Goal: Find contact information: Find contact information

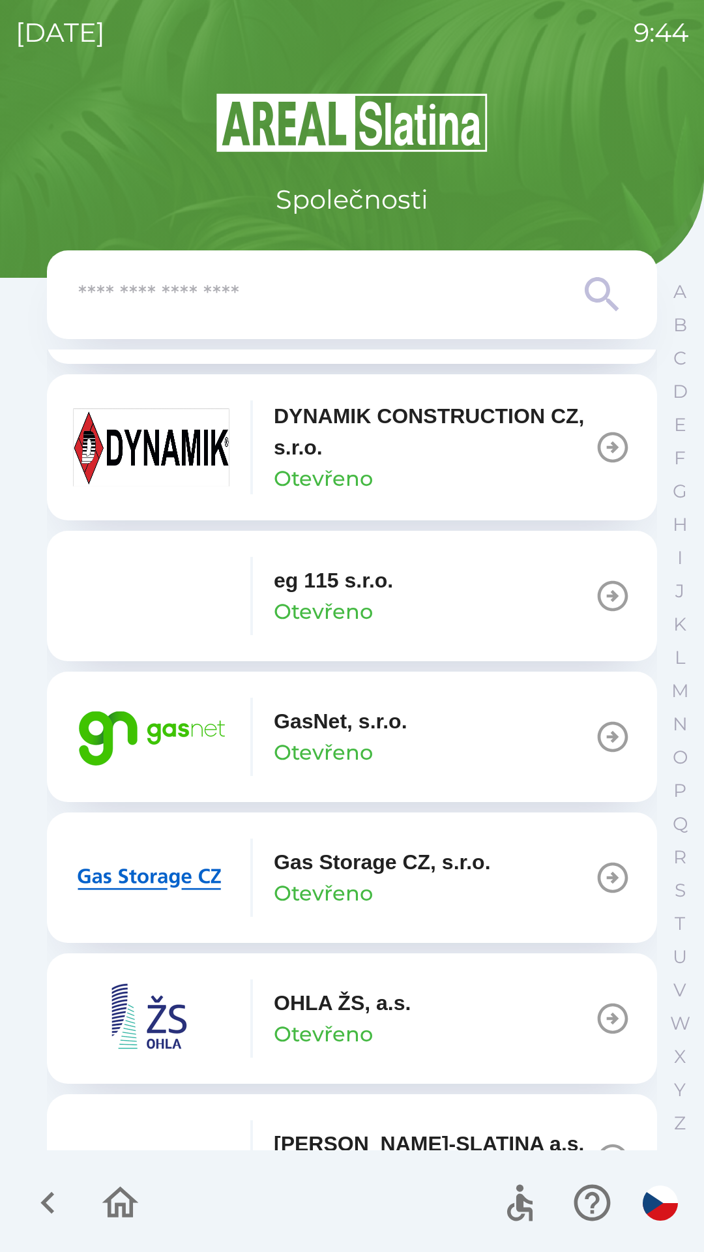
scroll to position [701, 0]
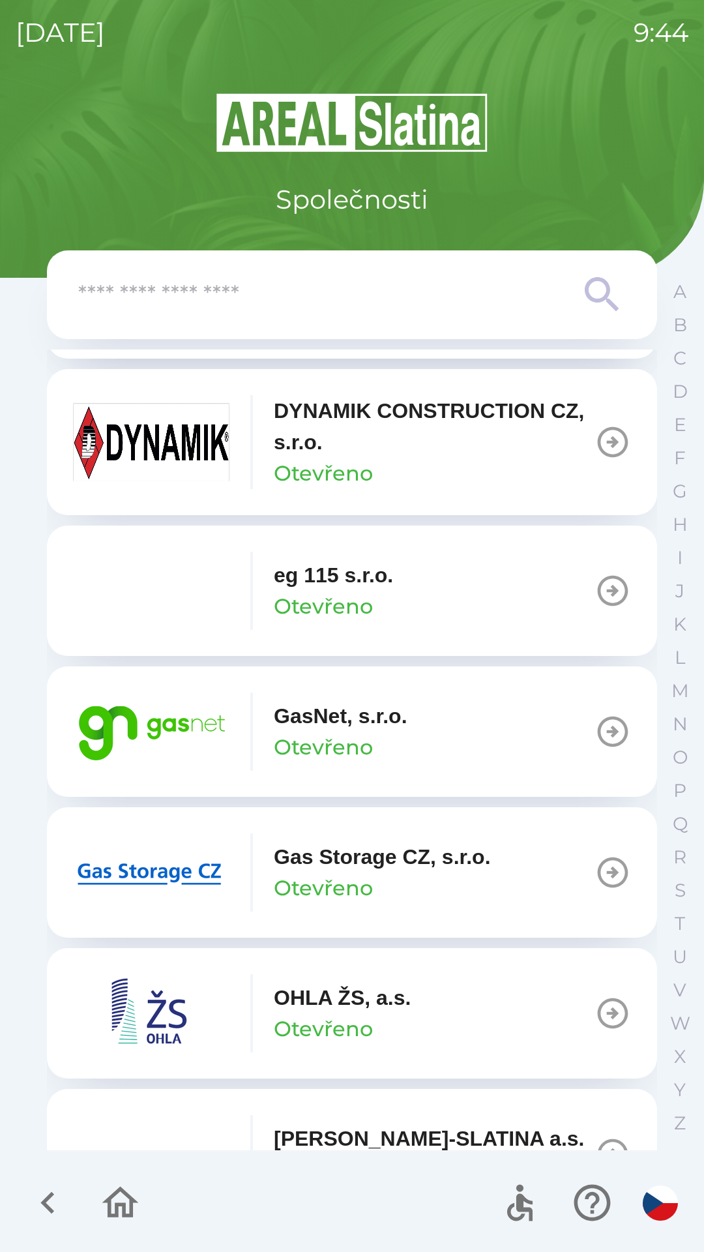
click at [353, 732] on p "Otevřeno" at bounding box center [323, 747] width 99 height 31
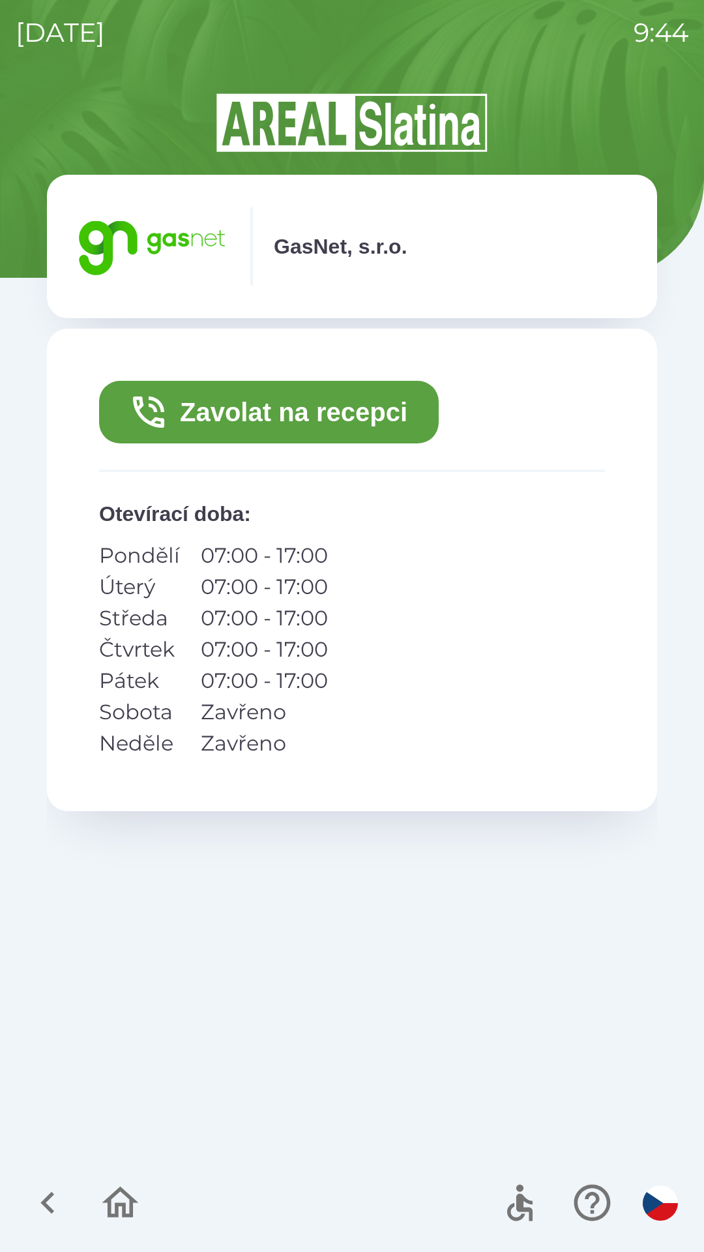
click at [291, 413] on button "Zavolat na recepci" at bounding box center [269, 412] width 340 height 63
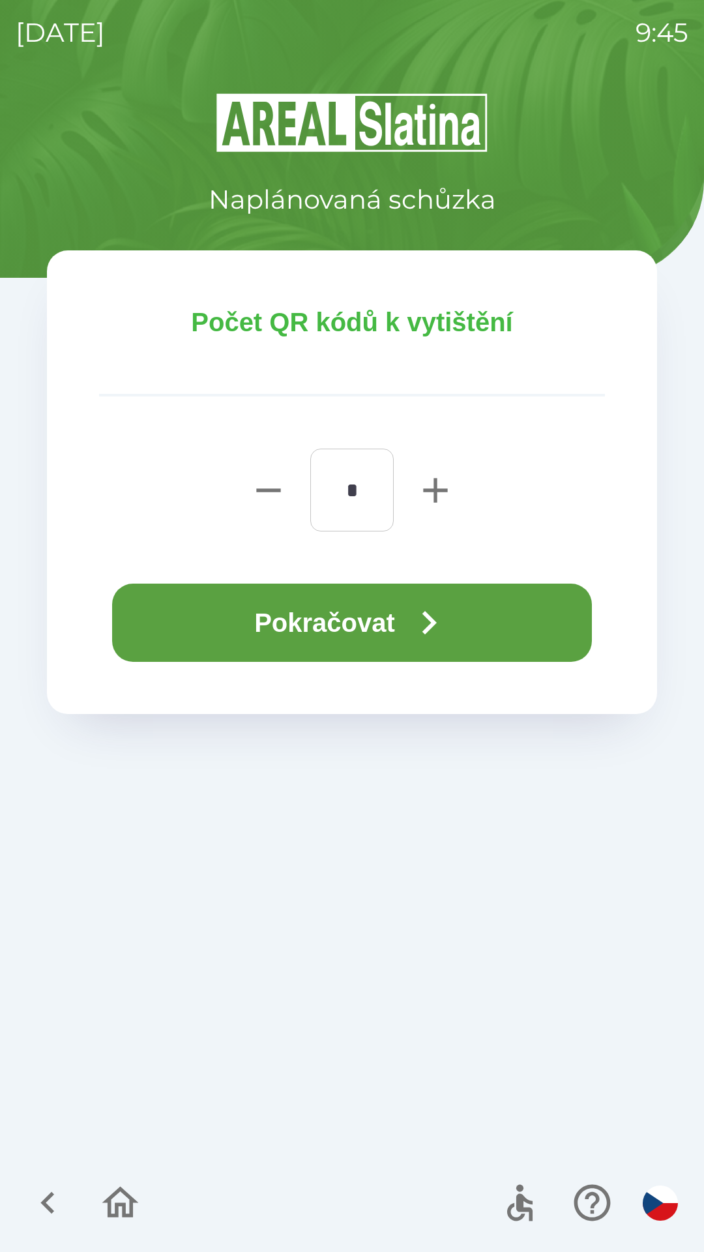
click at [386, 650] on button "Pokračovat" at bounding box center [352, 623] width 480 height 78
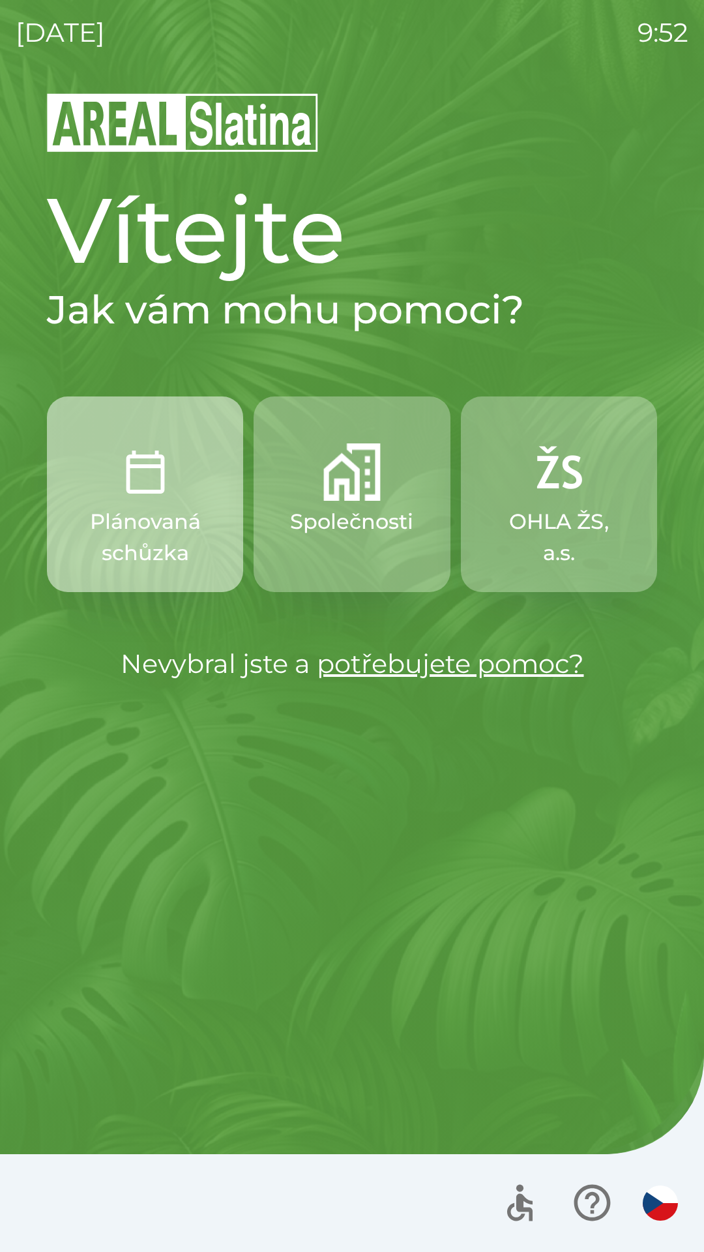
click at [134, 481] on img "button" at bounding box center [145, 472] width 57 height 57
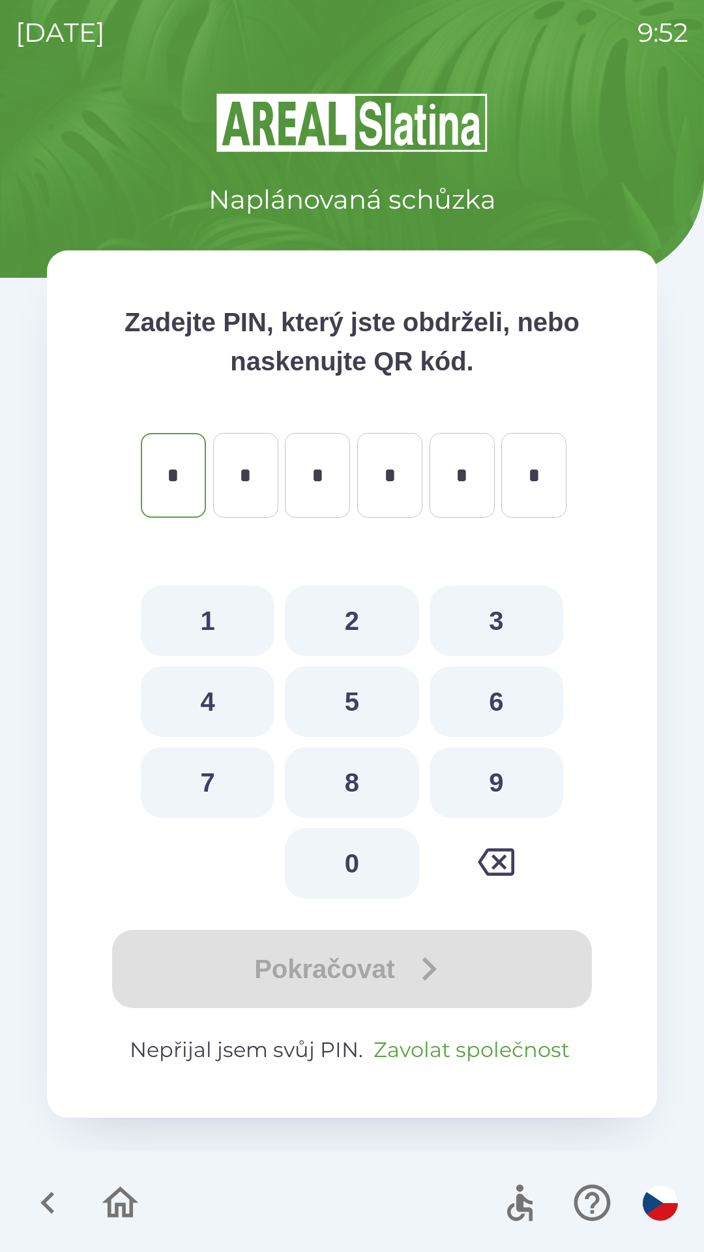
click at [431, 1047] on button "Zavolat společnost" at bounding box center [472, 1049] width 207 height 31
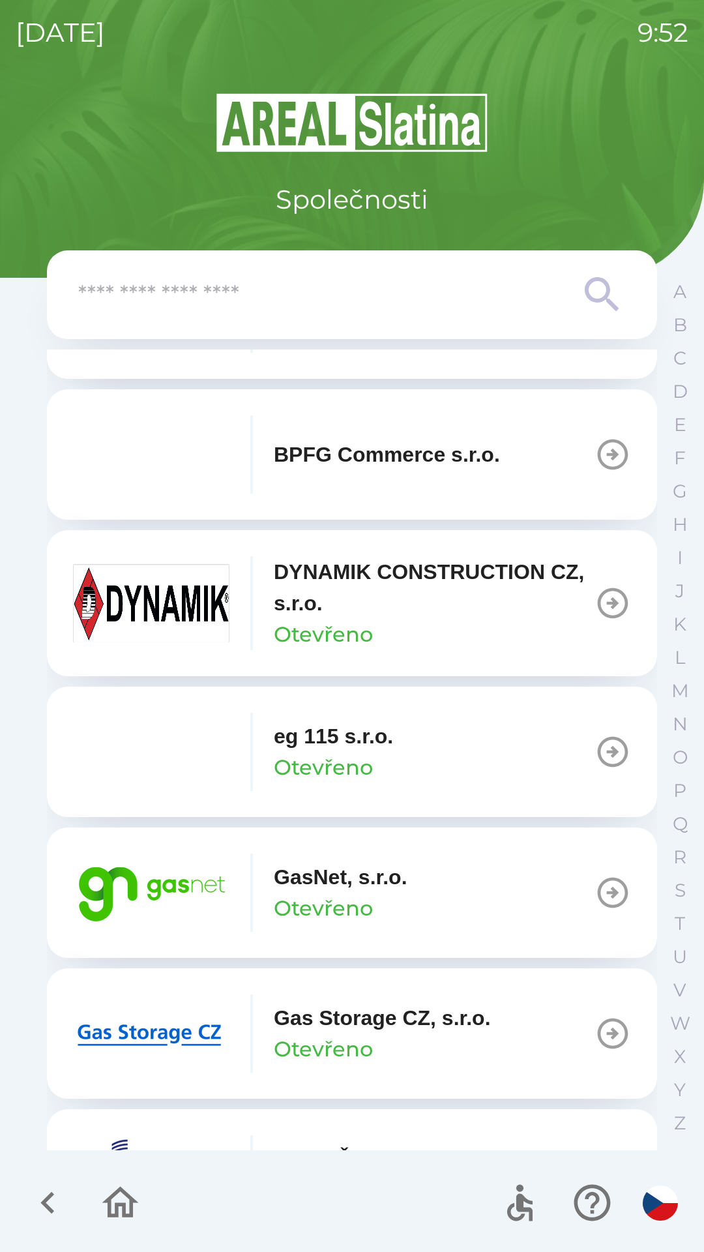
scroll to position [547, 0]
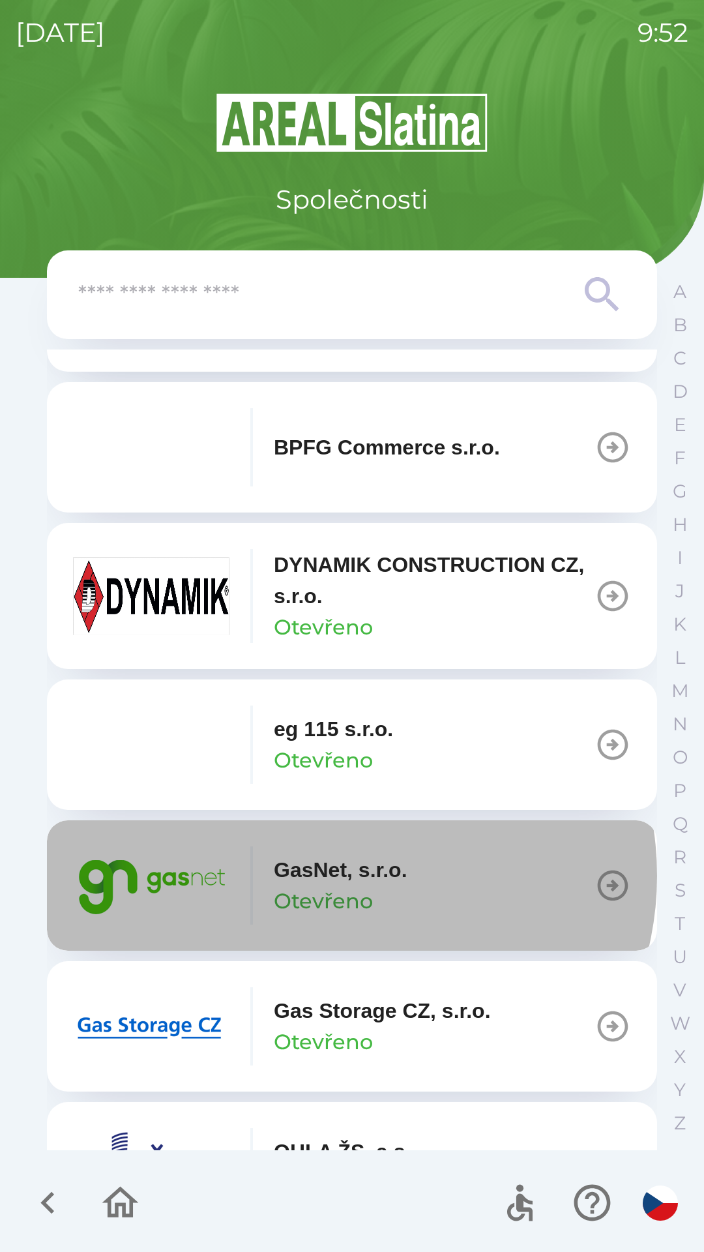
click at [341, 876] on p "GasNet, s.r.o." at bounding box center [341, 869] width 134 height 31
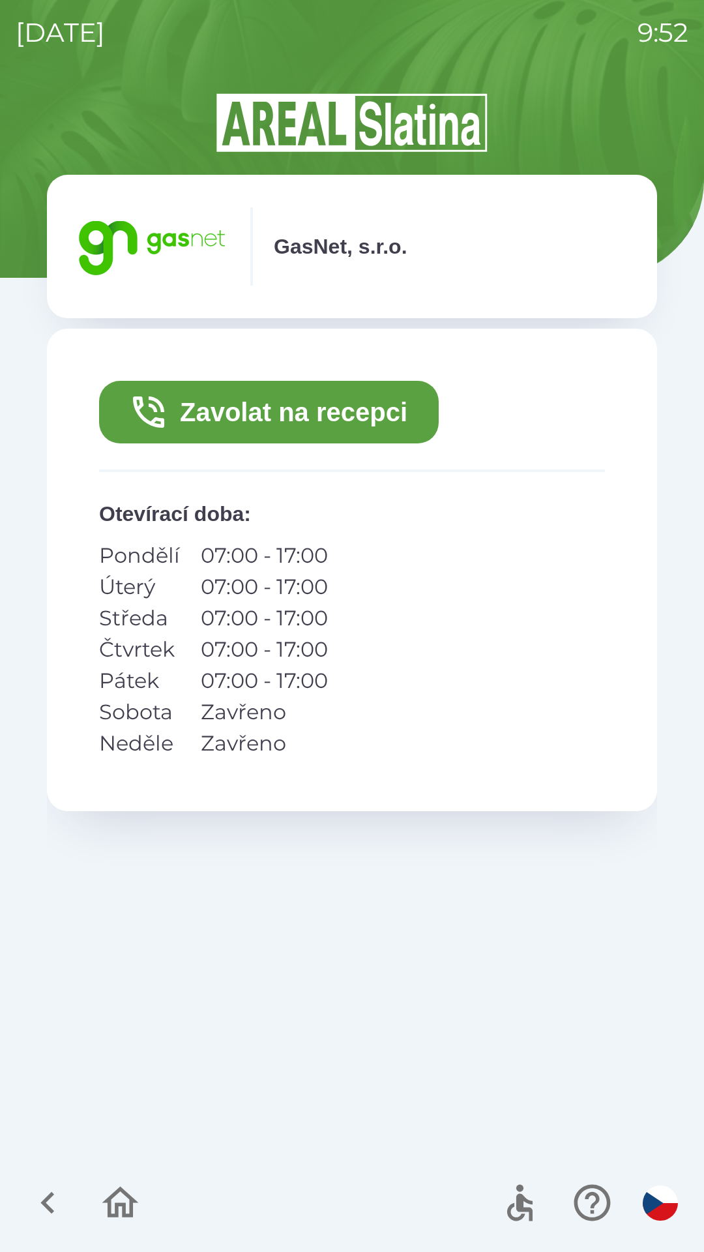
click at [280, 410] on button "Zavolat na recepci" at bounding box center [269, 412] width 340 height 63
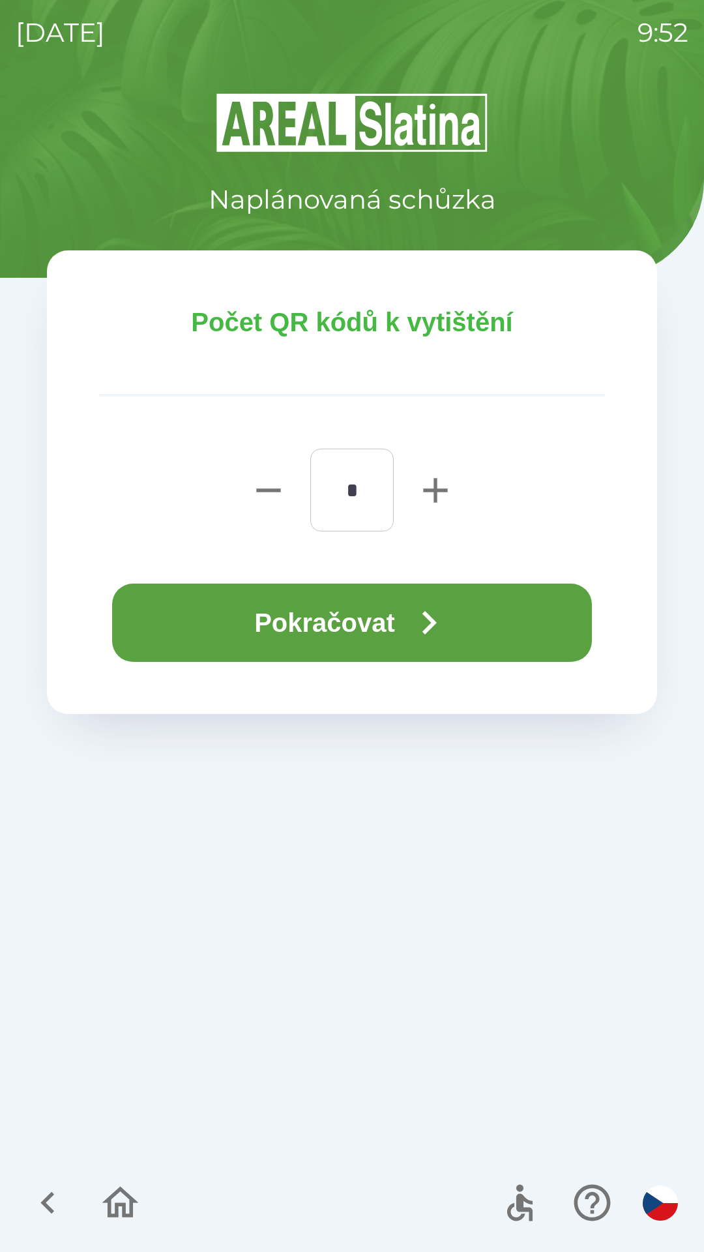
click at [371, 614] on button "Pokračovat" at bounding box center [352, 623] width 480 height 78
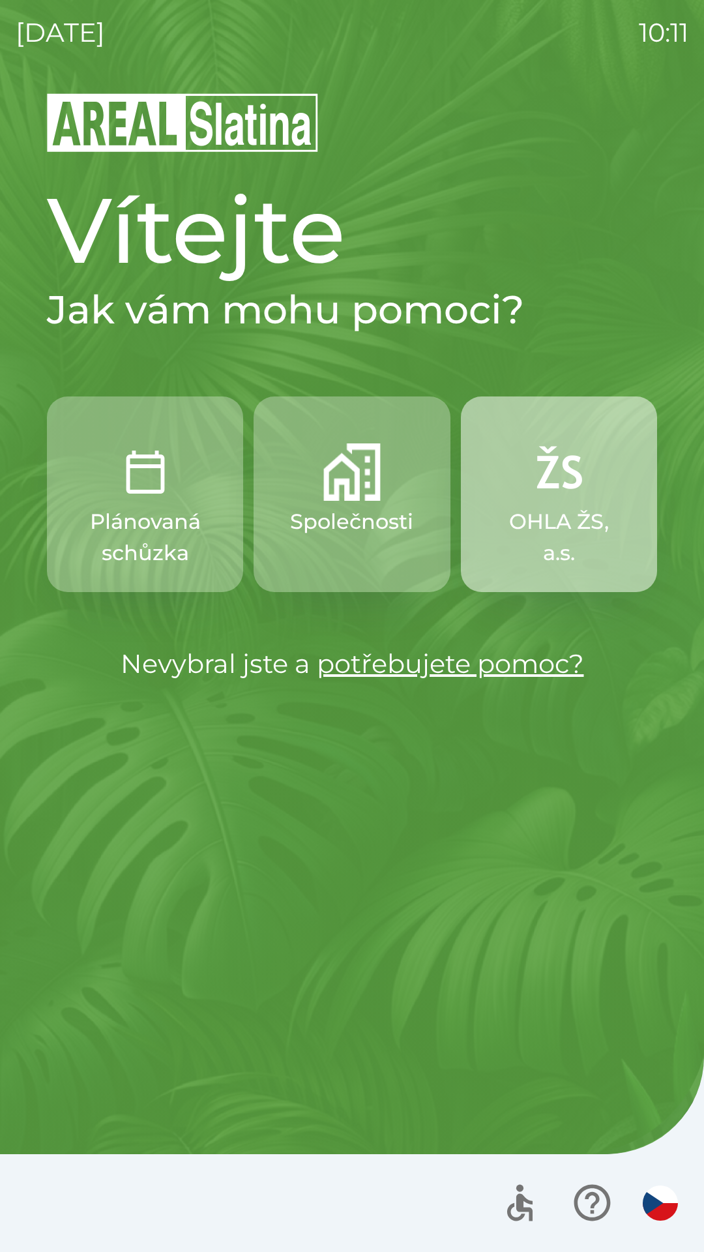
click at [581, 504] on button "OHLA ŽS, a.s." at bounding box center [559, 495] width 196 height 196
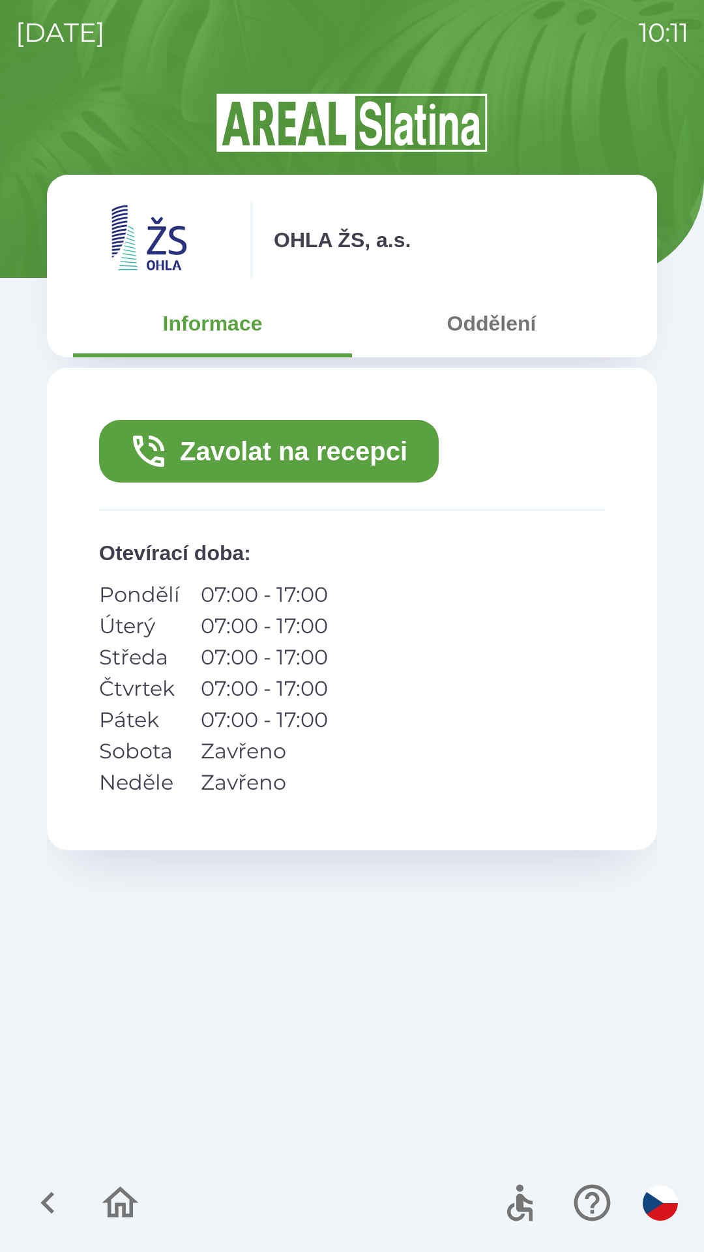
click at [487, 322] on button "Oddělení" at bounding box center [491, 323] width 279 height 47
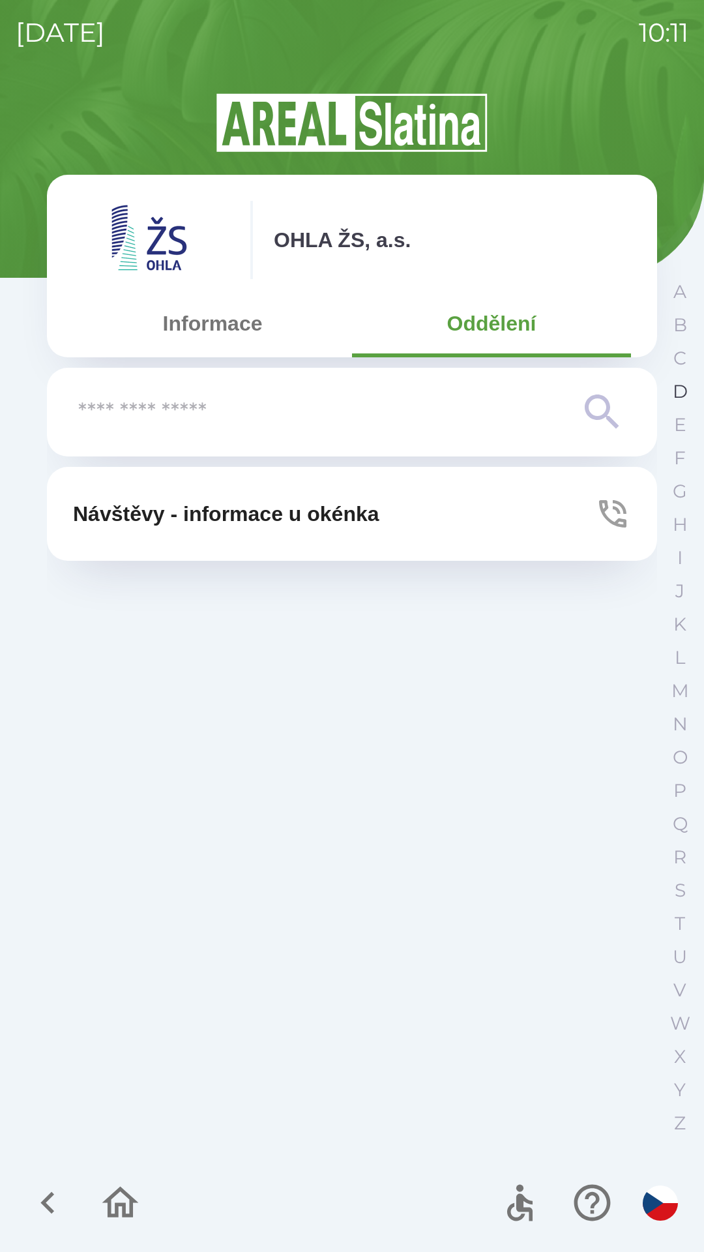
click at [677, 384] on p "D" at bounding box center [680, 391] width 15 height 23
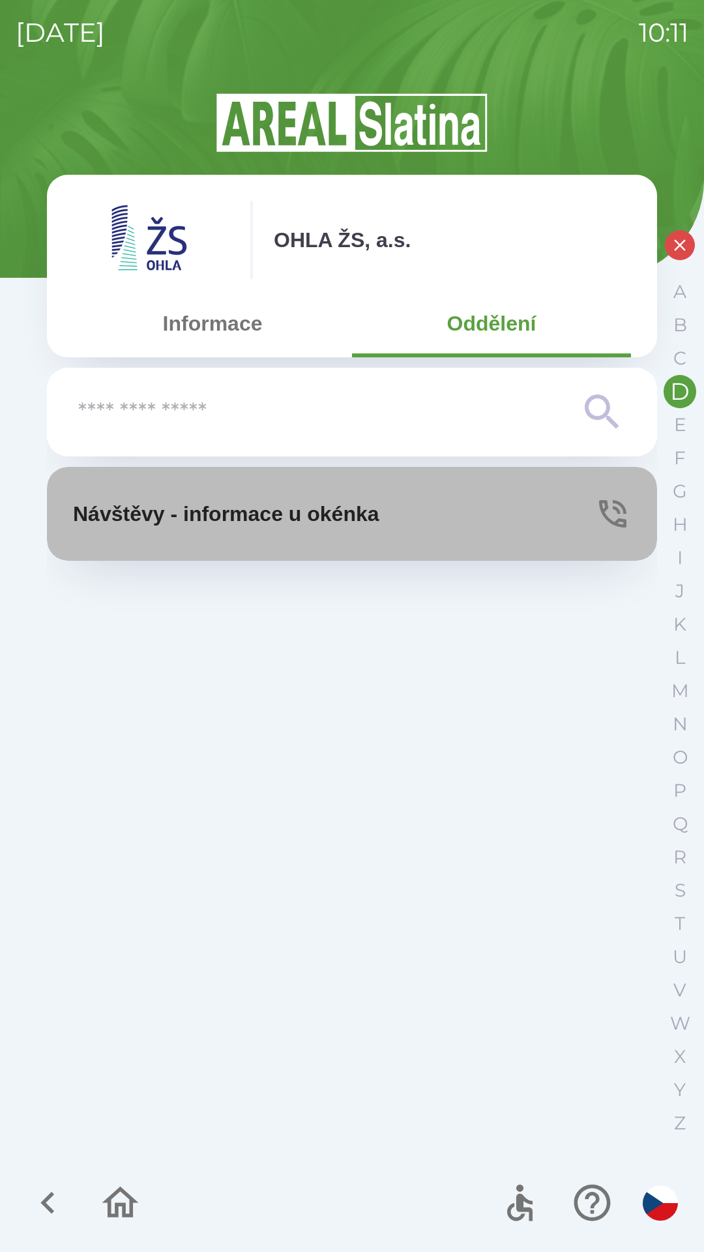
click at [489, 521] on button "Návštěvy - informace u okénka" at bounding box center [352, 514] width 611 height 94
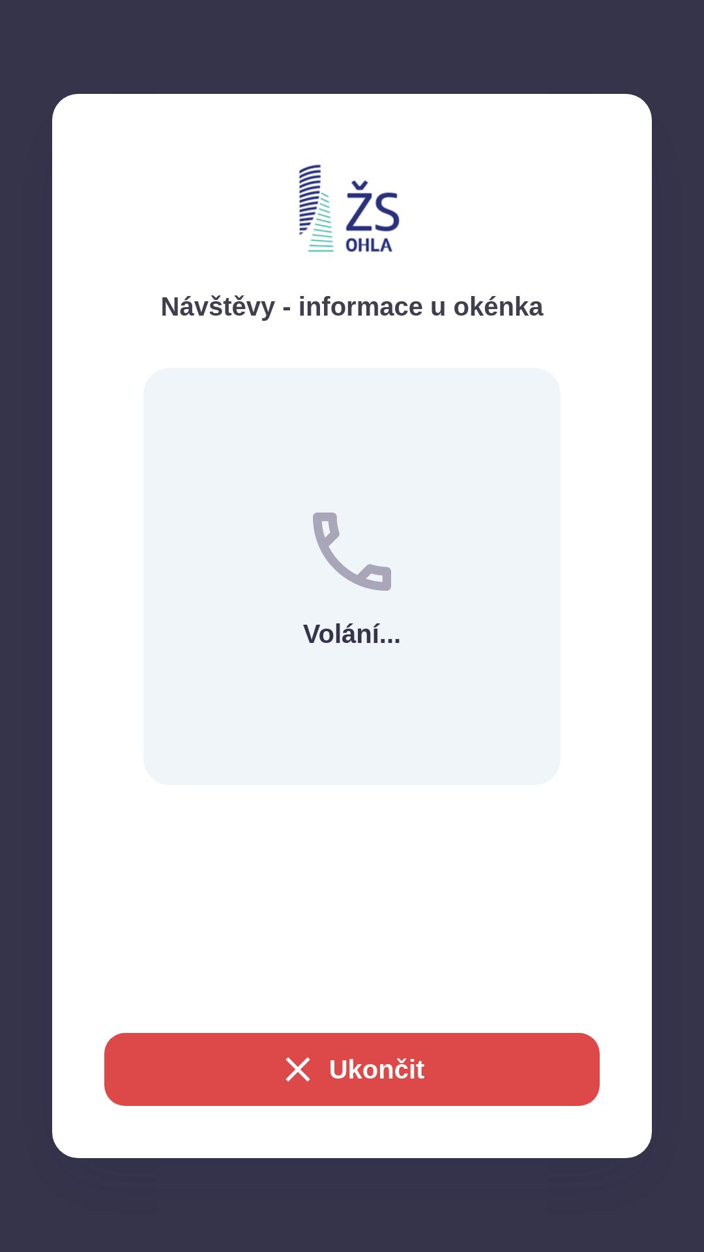
click at [434, 1051] on button "Ukončit" at bounding box center [352, 1069] width 496 height 73
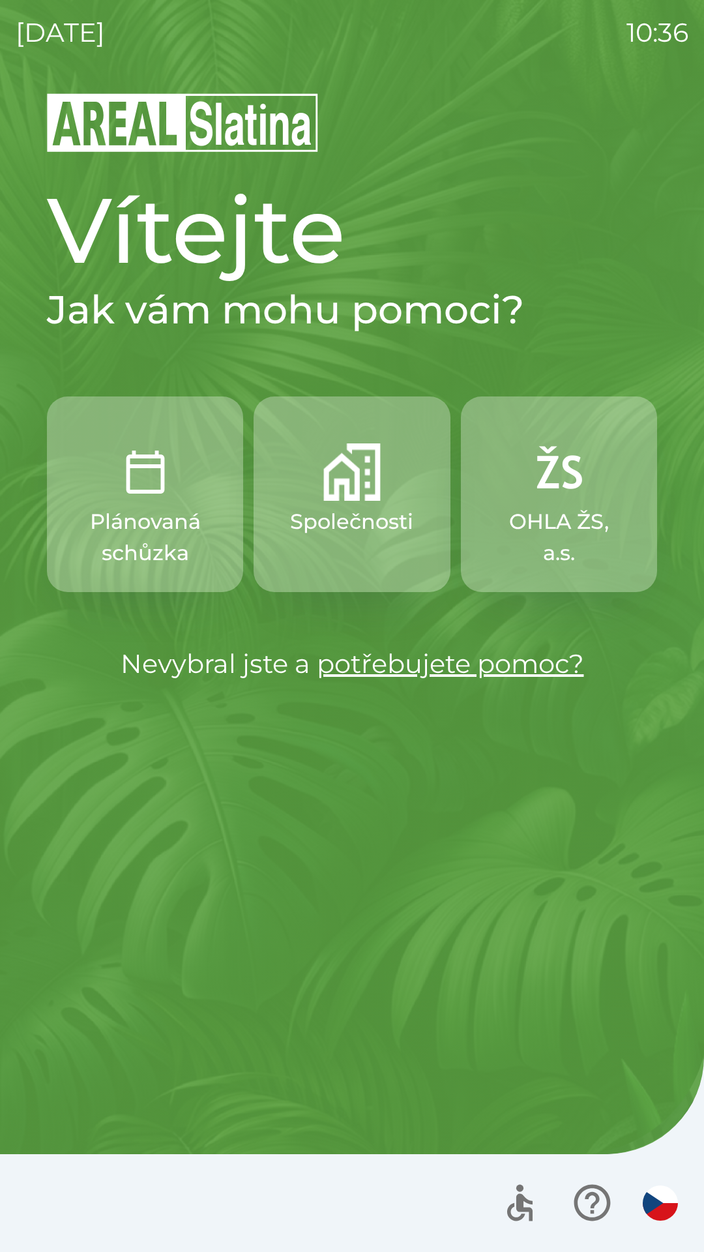
click at [331, 492] on img "button" at bounding box center [352, 472] width 57 height 57
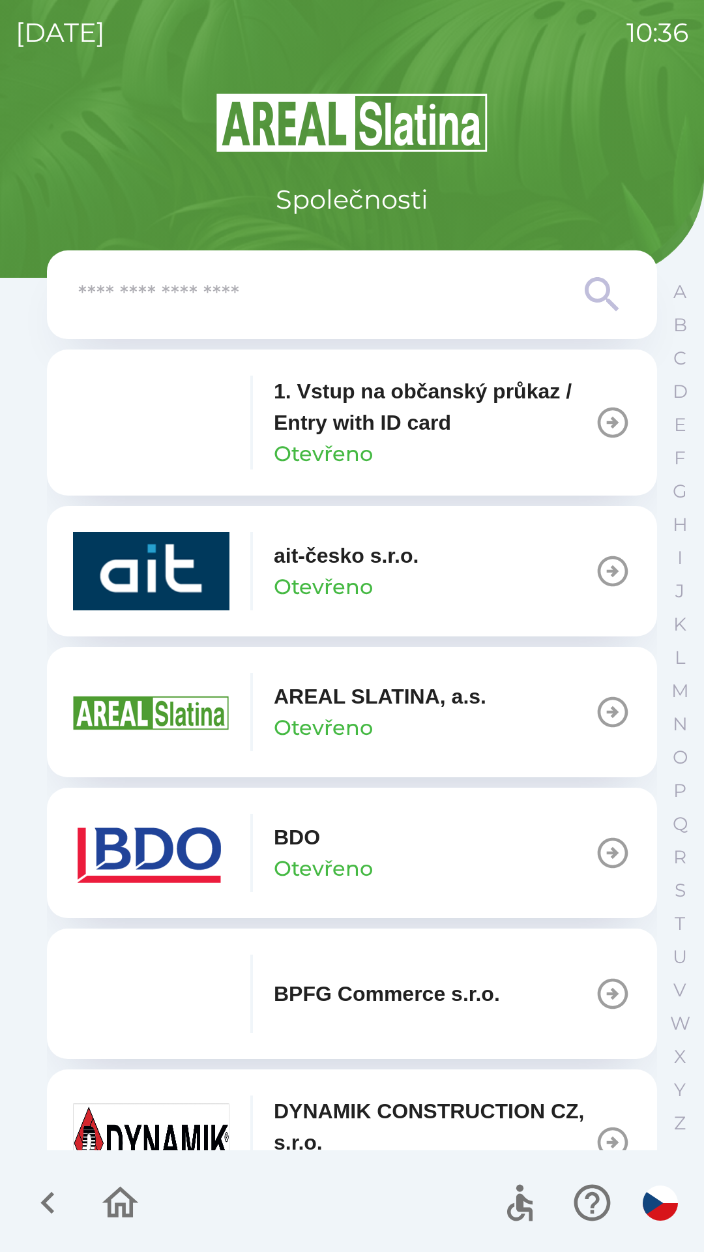
click at [386, 849] on button "BDO Otevřeno" at bounding box center [352, 853] width 611 height 130
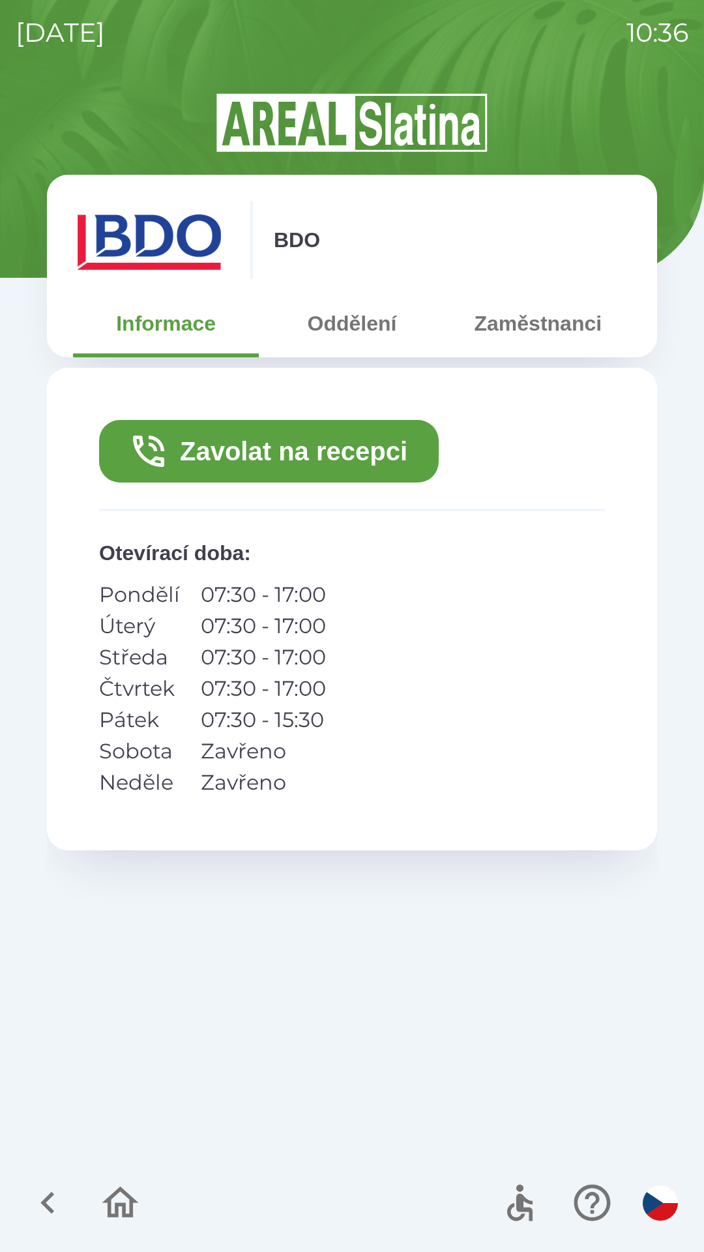
click at [306, 452] on button "Zavolat na recepci" at bounding box center [269, 451] width 340 height 63
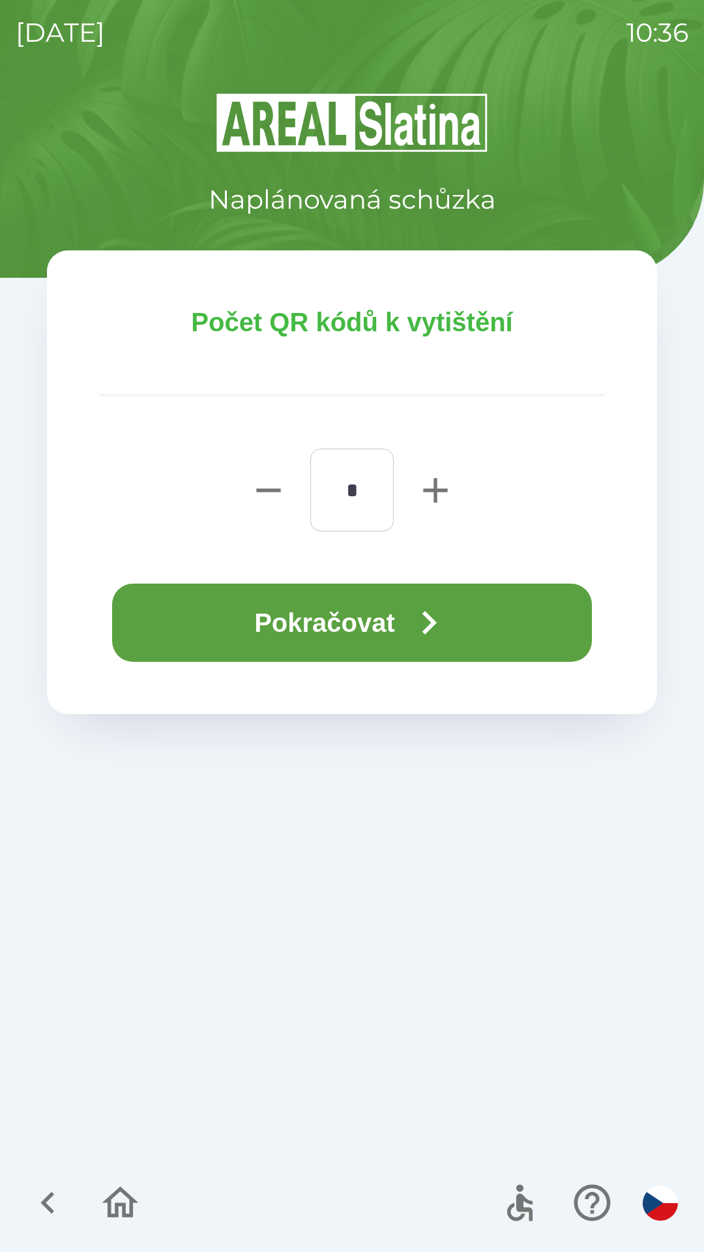
click at [445, 604] on icon "button" at bounding box center [429, 622] width 47 height 47
